Goal: Information Seeking & Learning: Learn about a topic

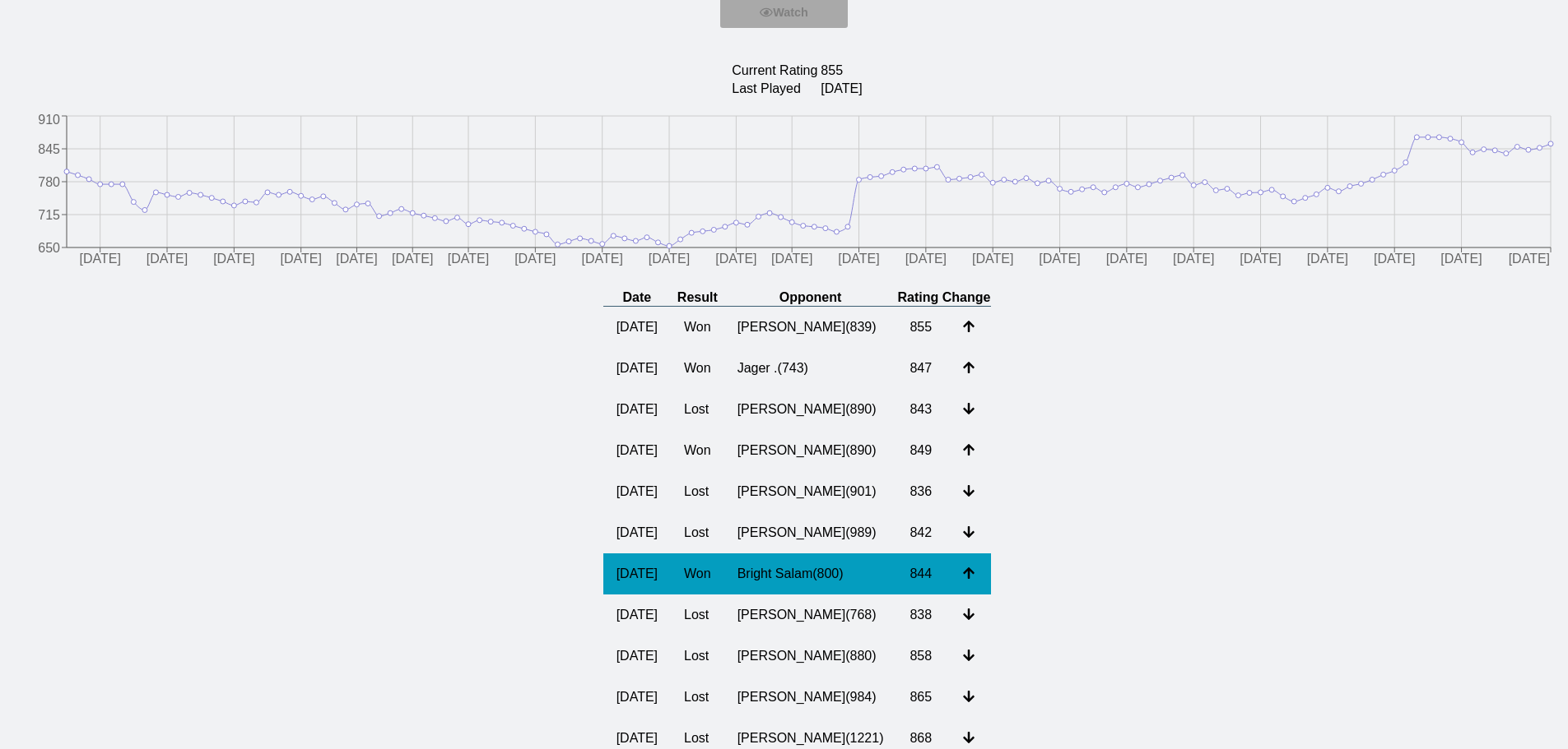
scroll to position [165, 0]
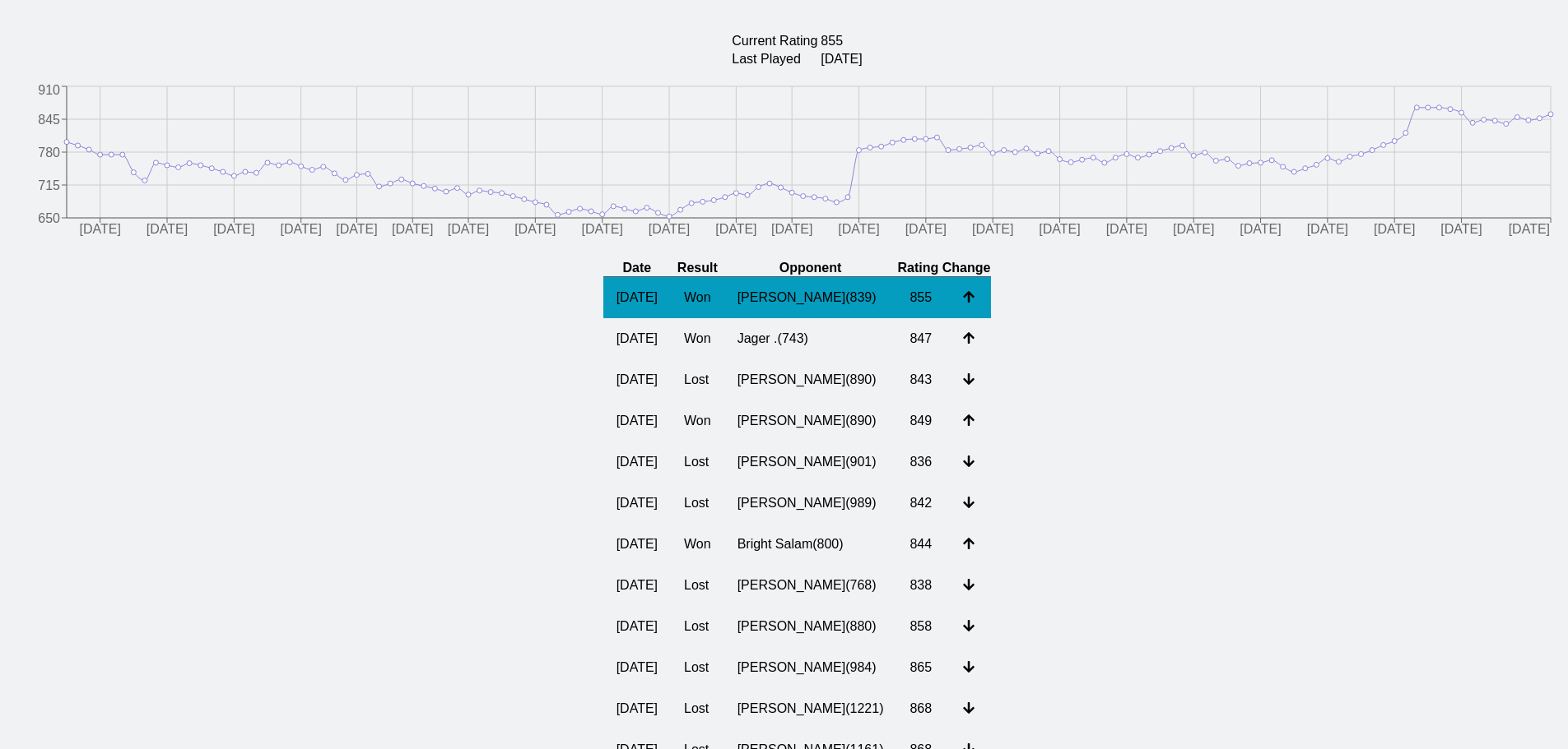
click at [768, 301] on td "[PERSON_NAME] ( 839 )" at bounding box center [811, 298] width 173 height 42
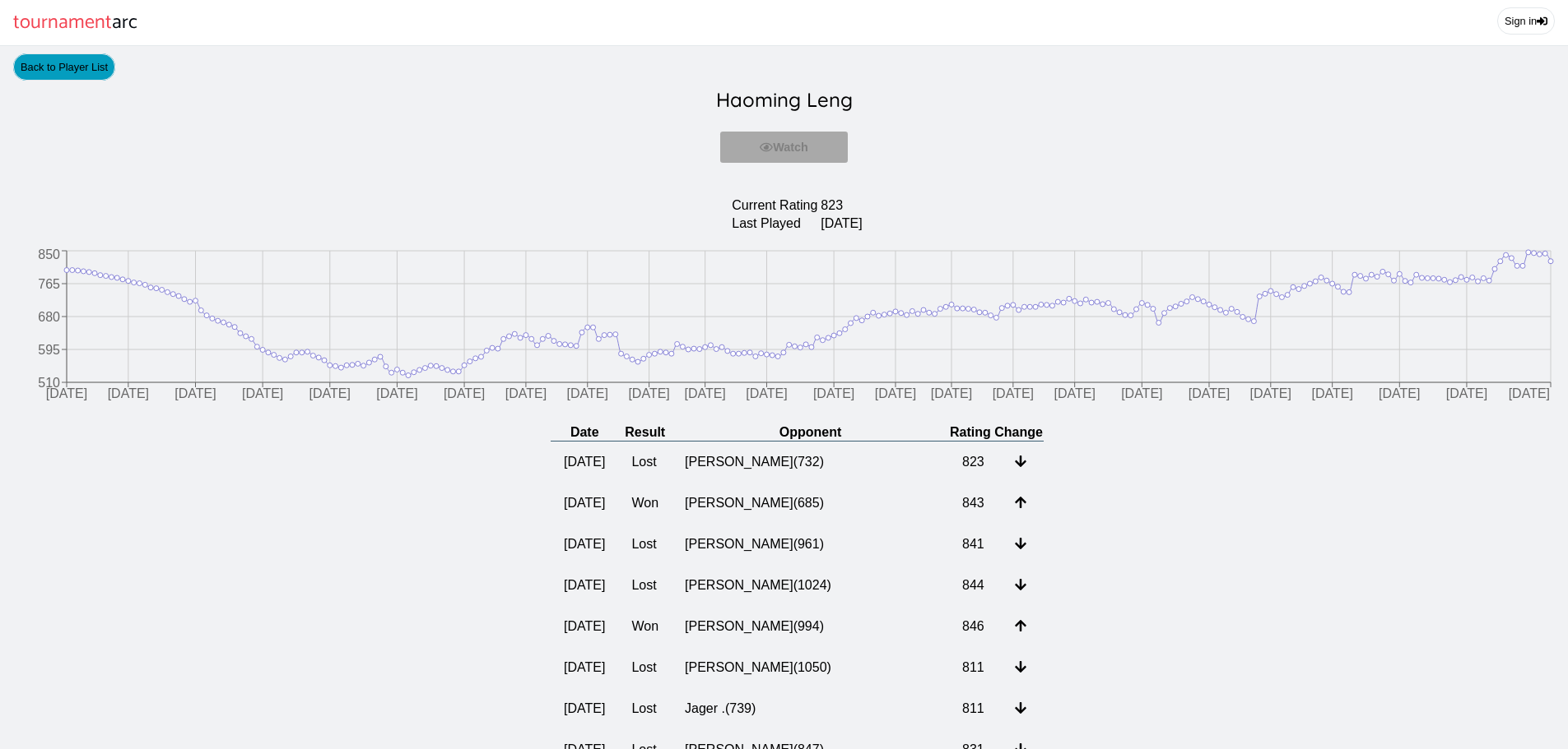
click at [106, 63] on link "Back to Player List" at bounding box center [64, 66] width 102 height 27
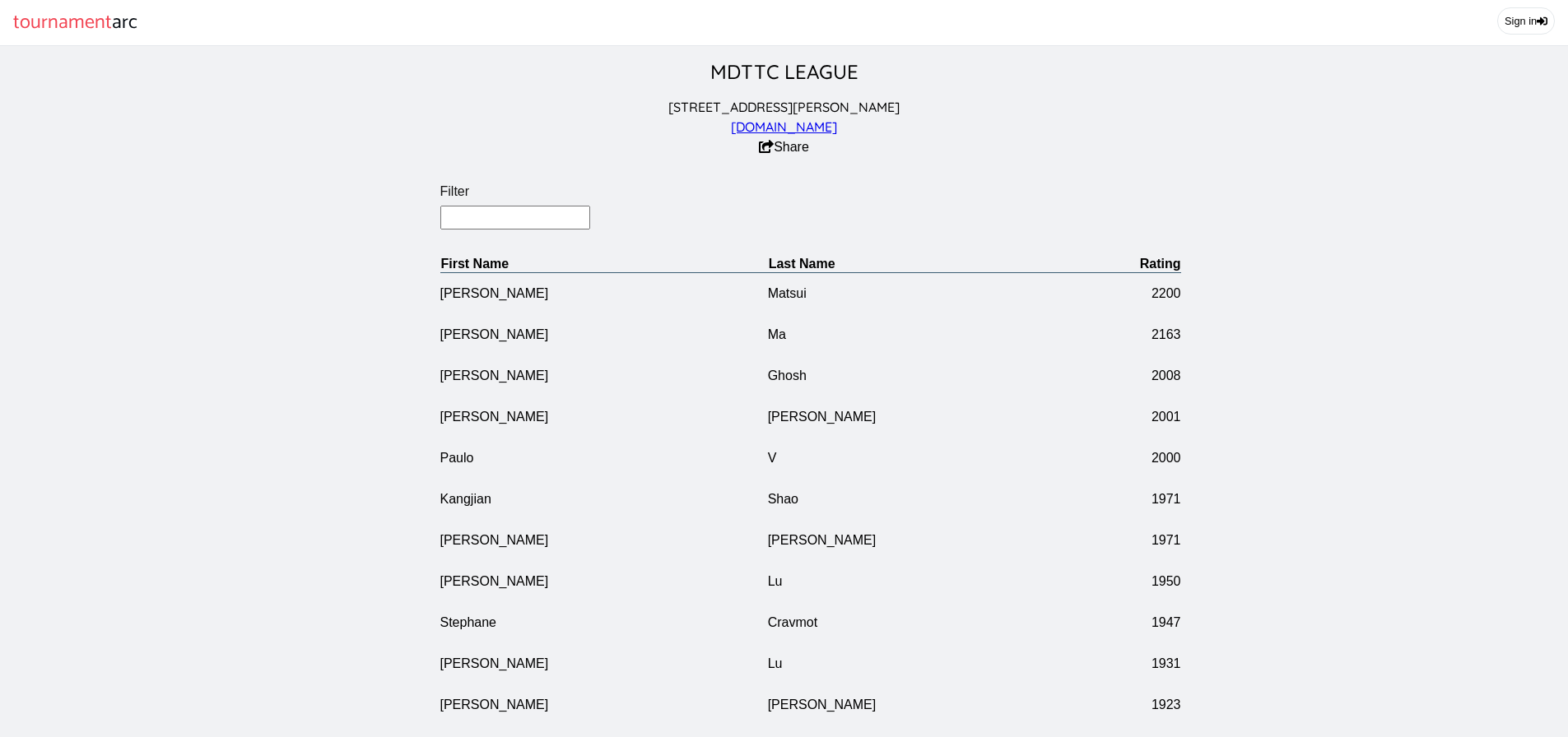
click at [555, 223] on input "Filter" at bounding box center [515, 217] width 150 height 24
type input "[PERSON_NAME]"
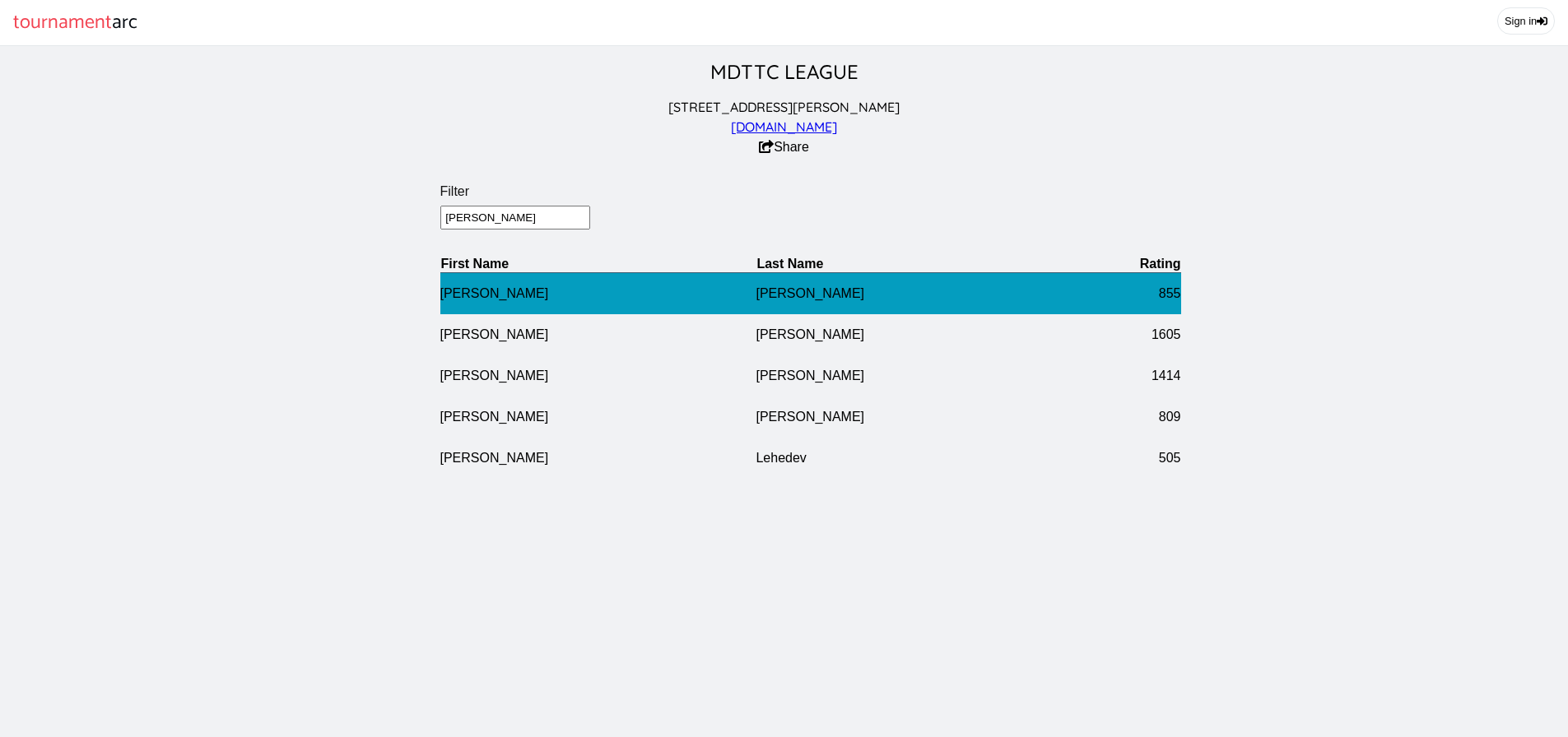
click at [1104, 296] on td "855" at bounding box center [1126, 293] width 109 height 42
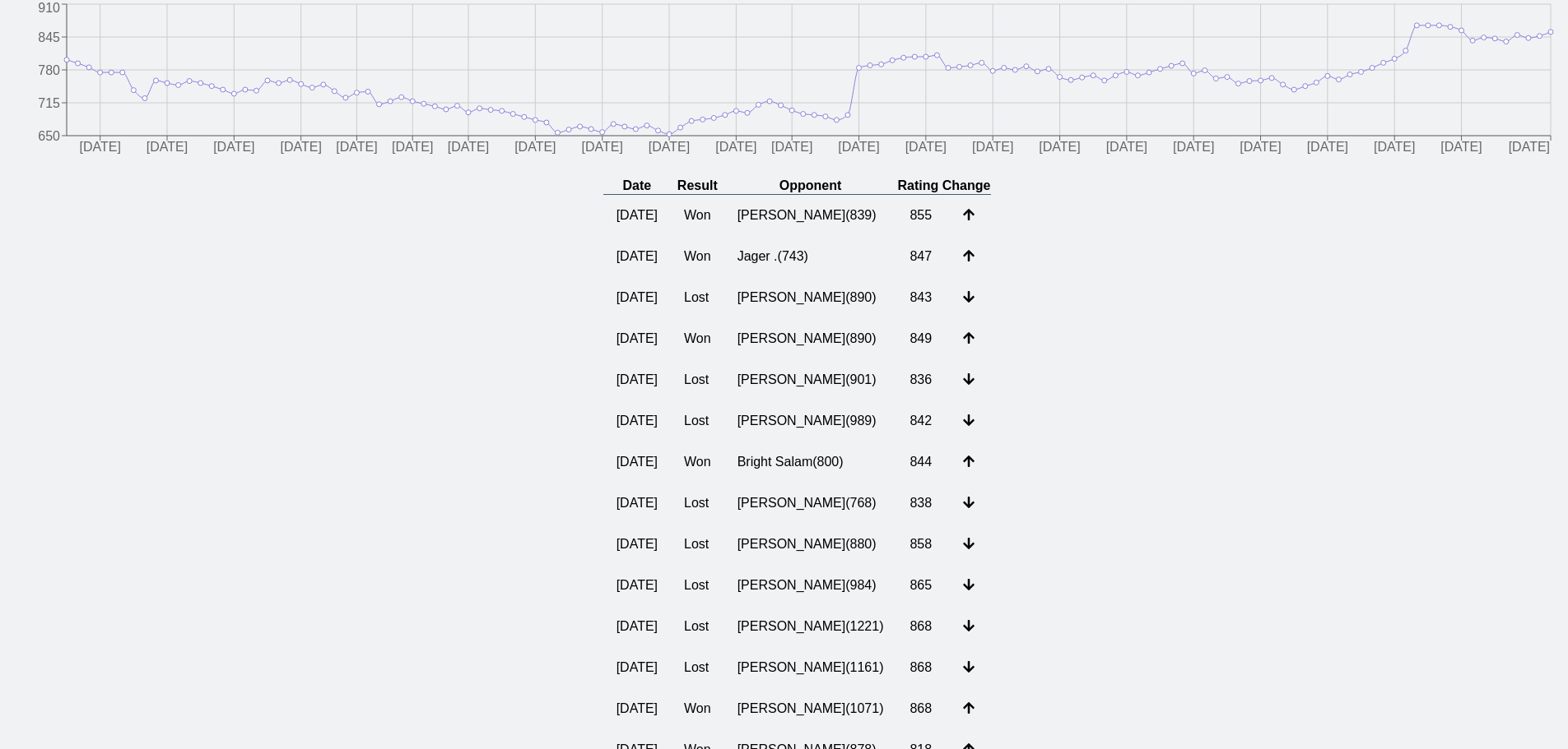
scroll to position [165, 0]
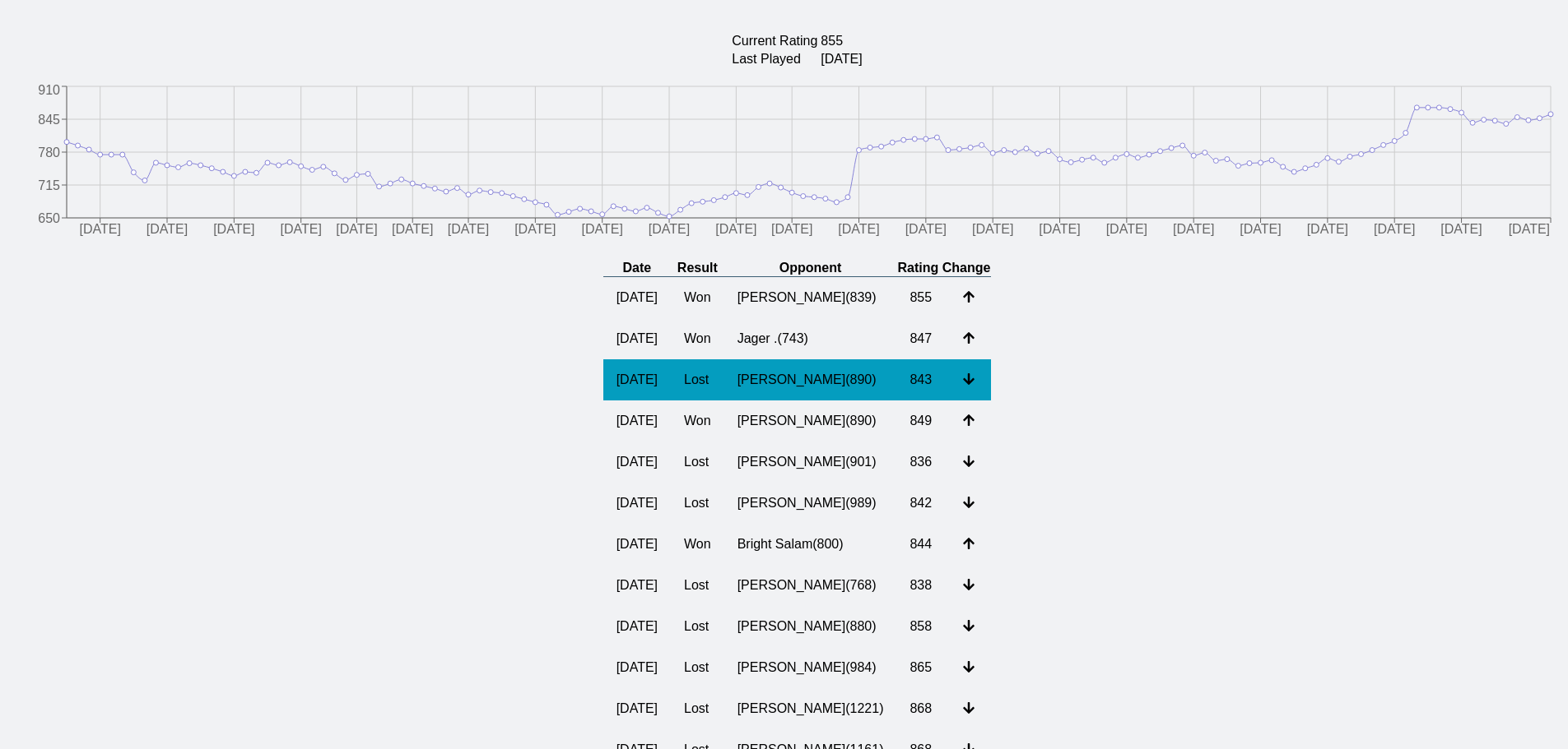
click at [888, 396] on td "[PERSON_NAME] ( 890 )" at bounding box center [811, 381] width 173 height 41
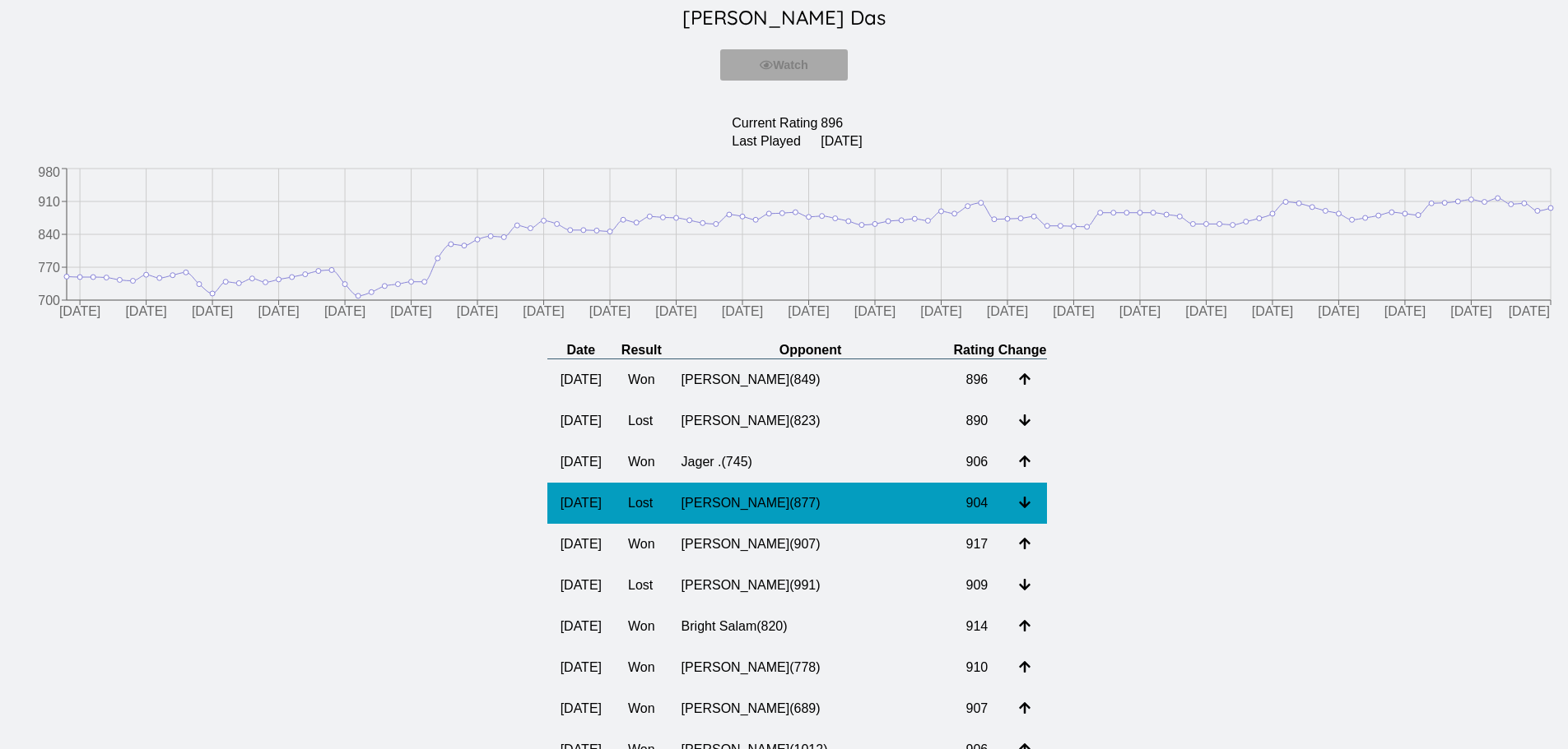
click at [823, 488] on td "[PERSON_NAME] ( 877 )" at bounding box center [811, 503] width 285 height 41
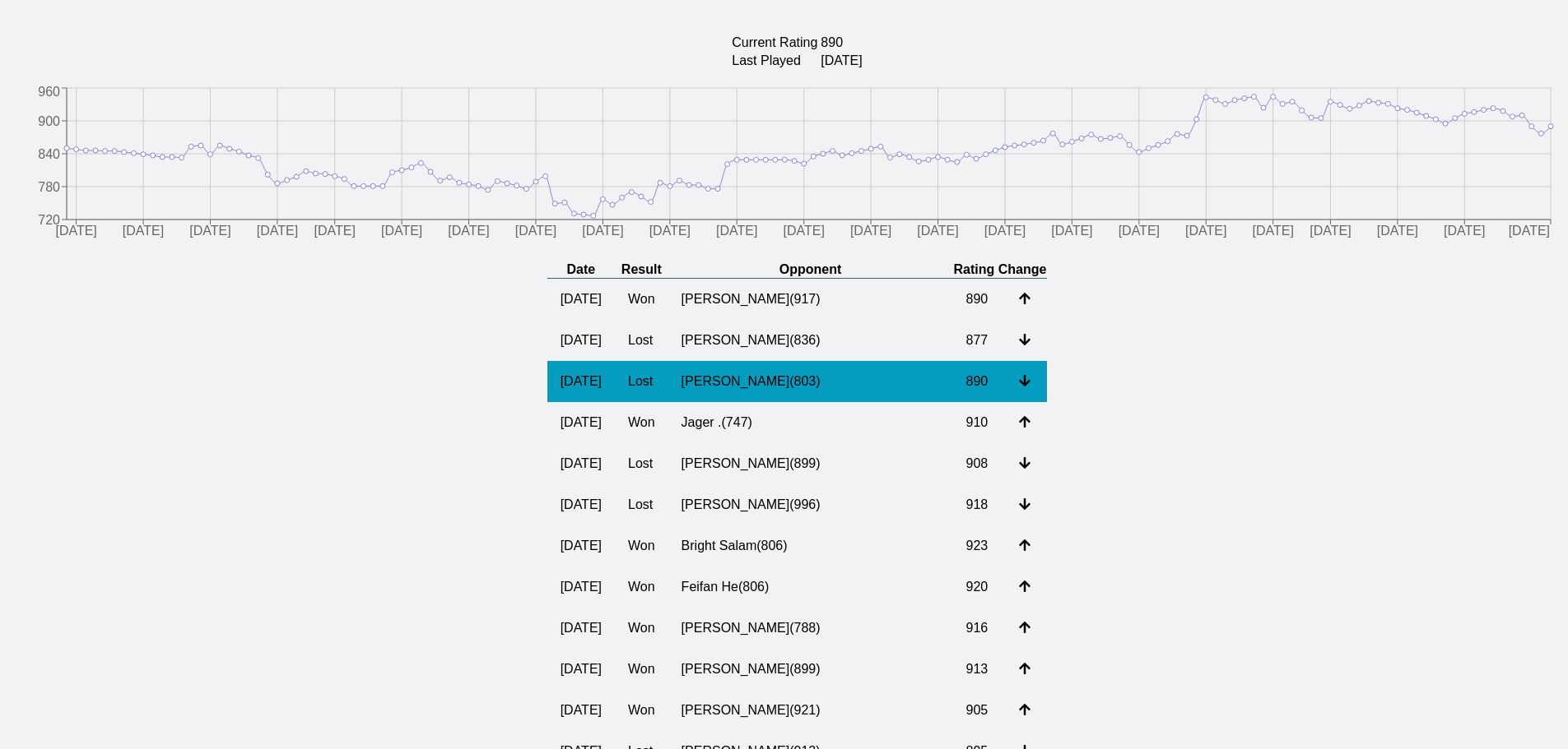
scroll to position [165, 0]
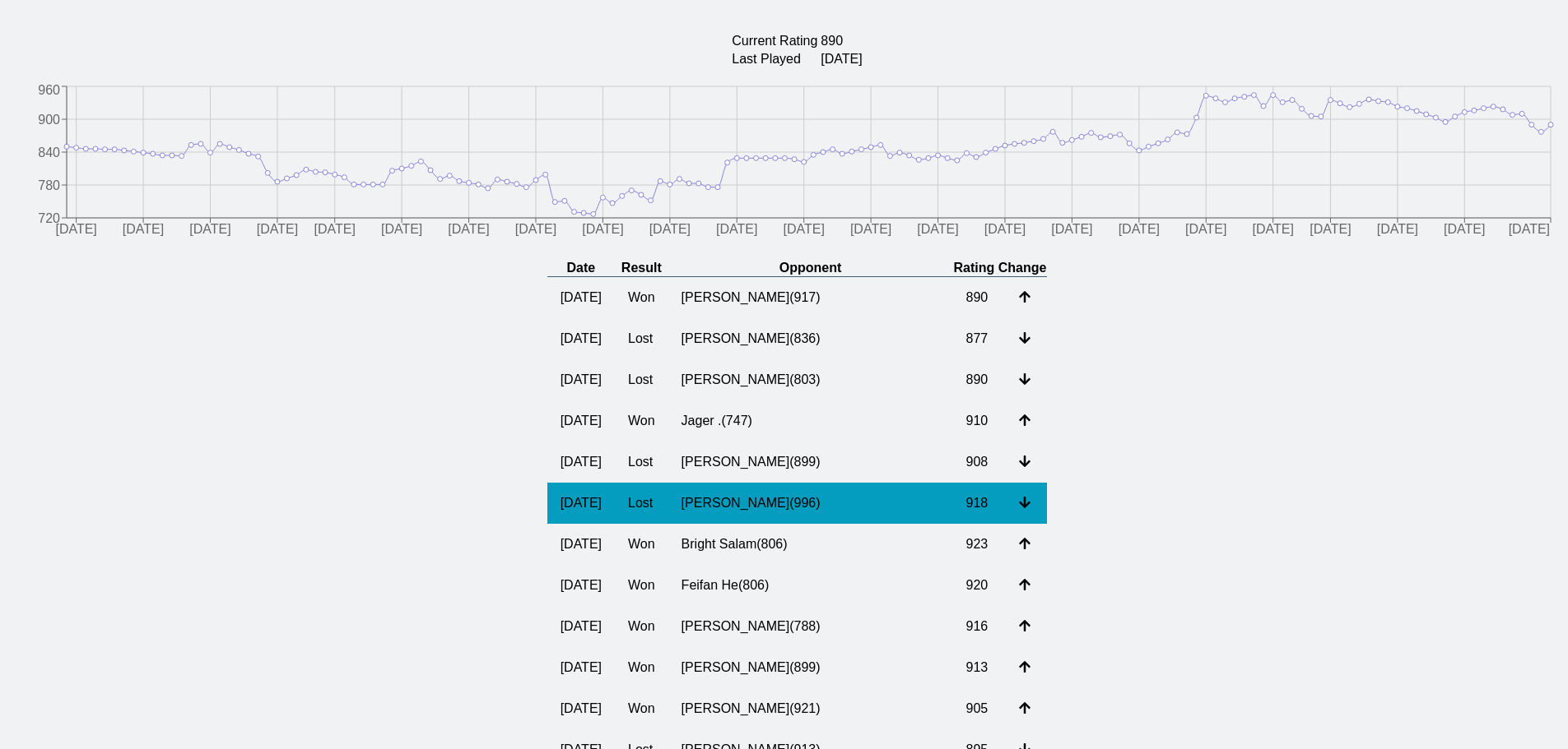
click at [837, 513] on td "[PERSON_NAME] ( 996 )" at bounding box center [811, 503] width 285 height 41
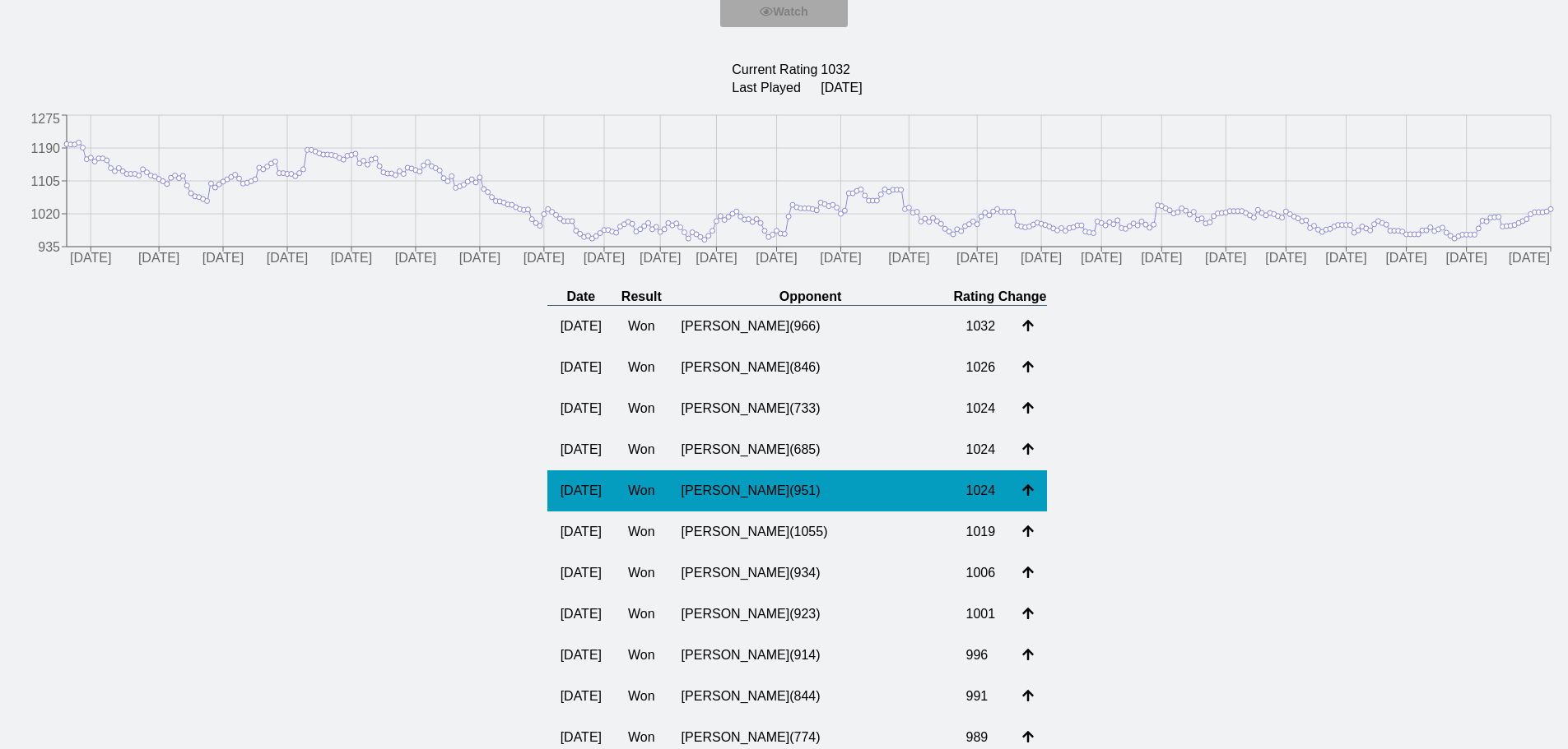
scroll to position [165, 0]
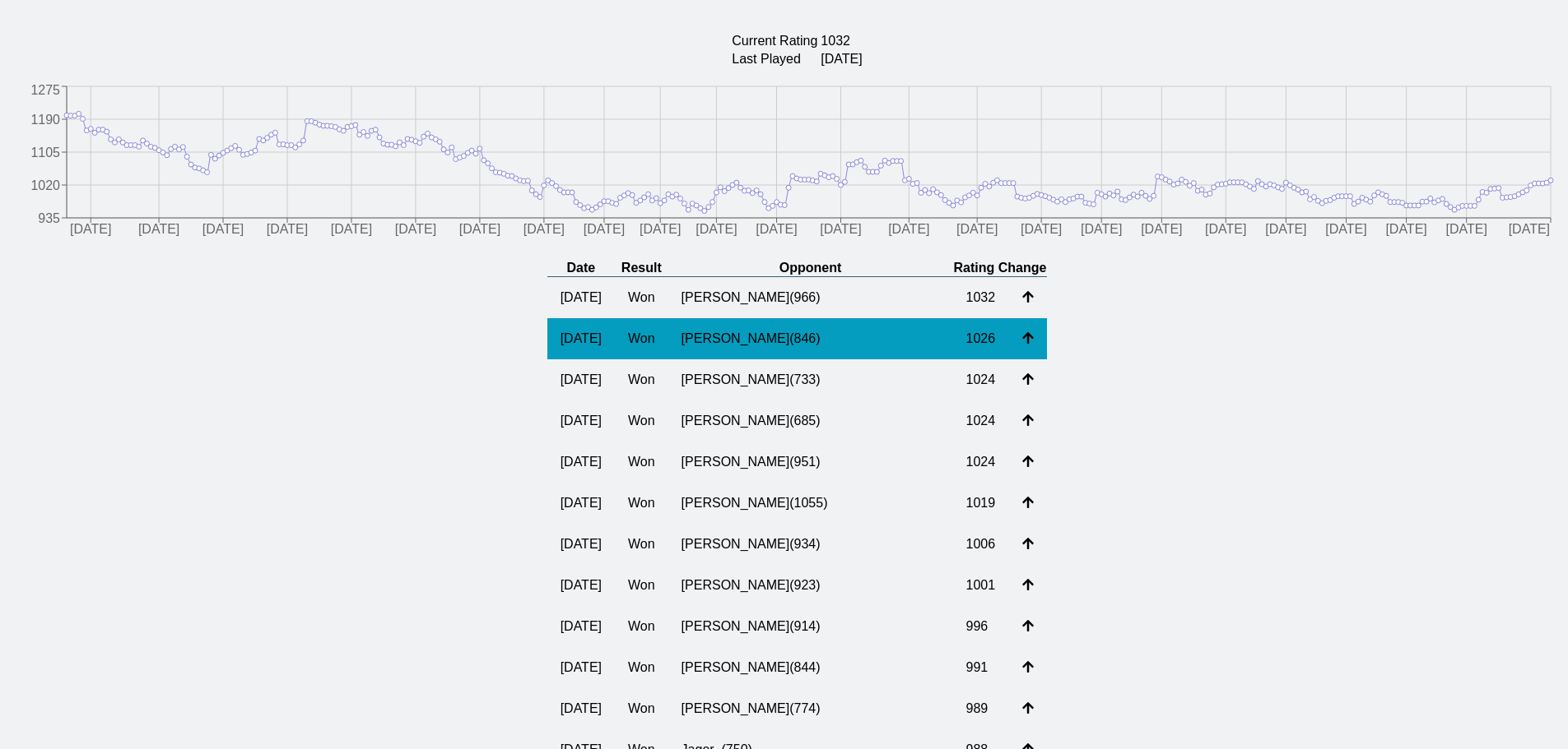
click at [824, 355] on td "[PERSON_NAME] ( 846 )" at bounding box center [811, 339] width 285 height 41
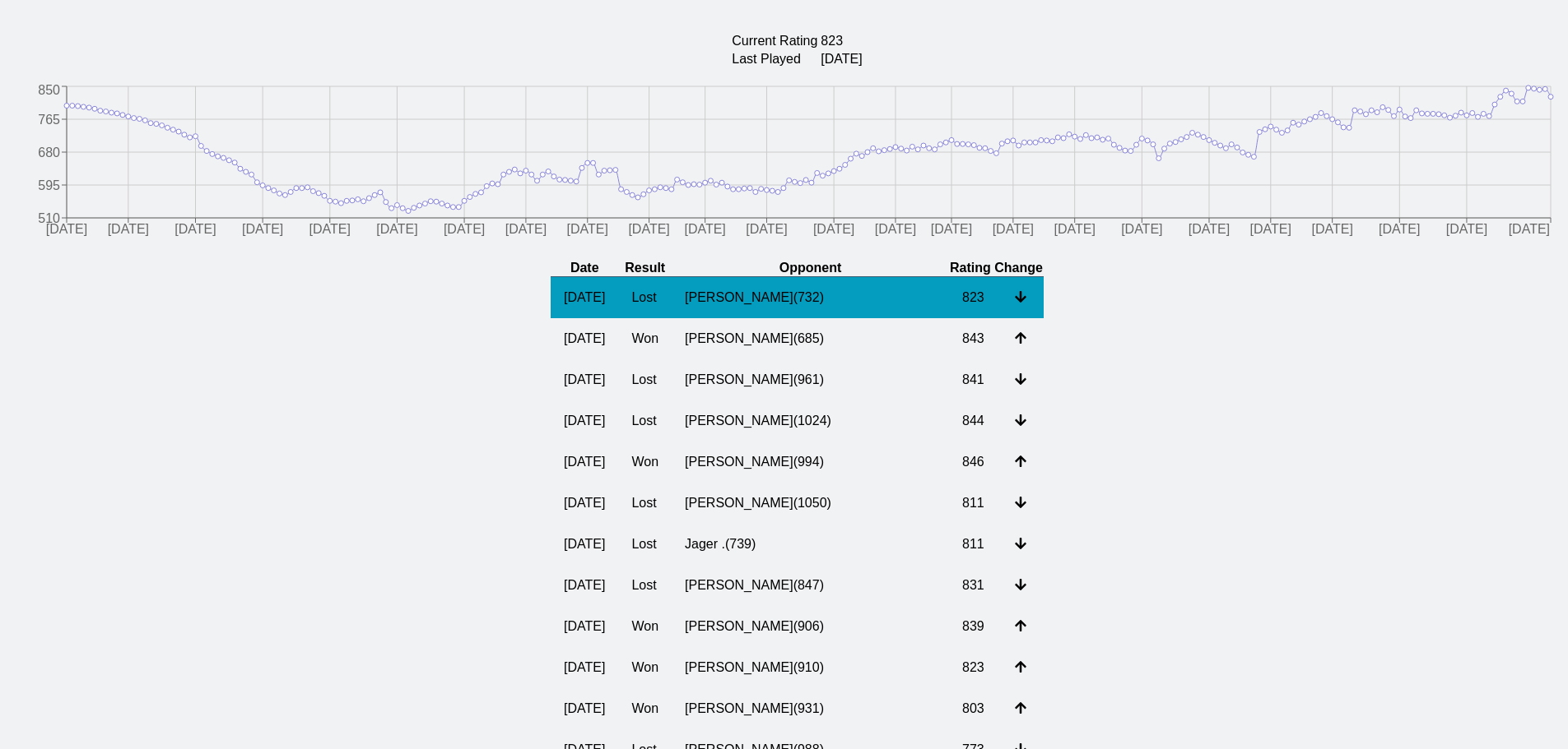
scroll to position [82, 0]
